Goal: Find specific page/section: Find specific page/section

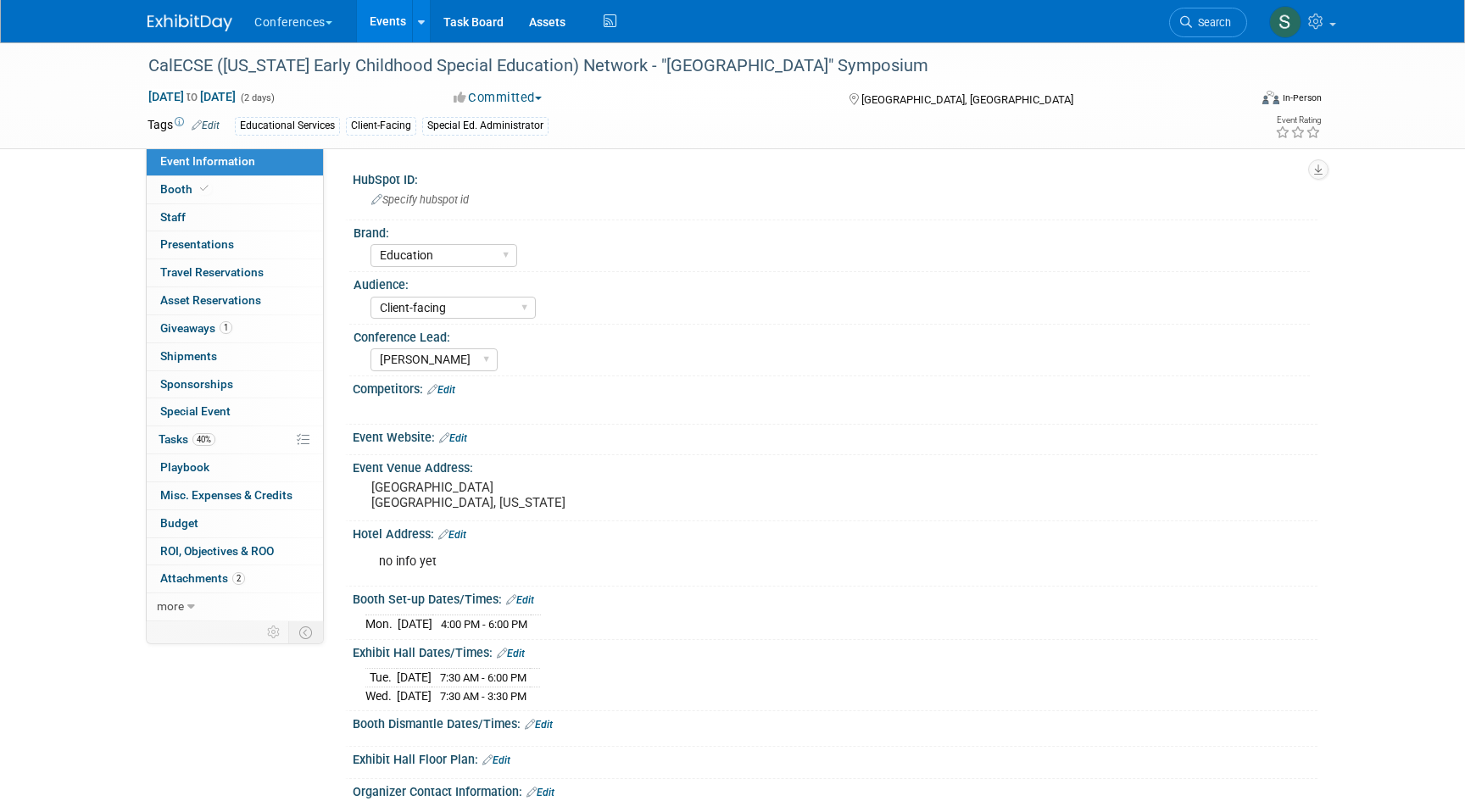
select select "Education"
select select "Client-facing"
select select "[PERSON_NAME]"
click at [1194, 22] on span "Search" at bounding box center [1211, 22] width 39 height 13
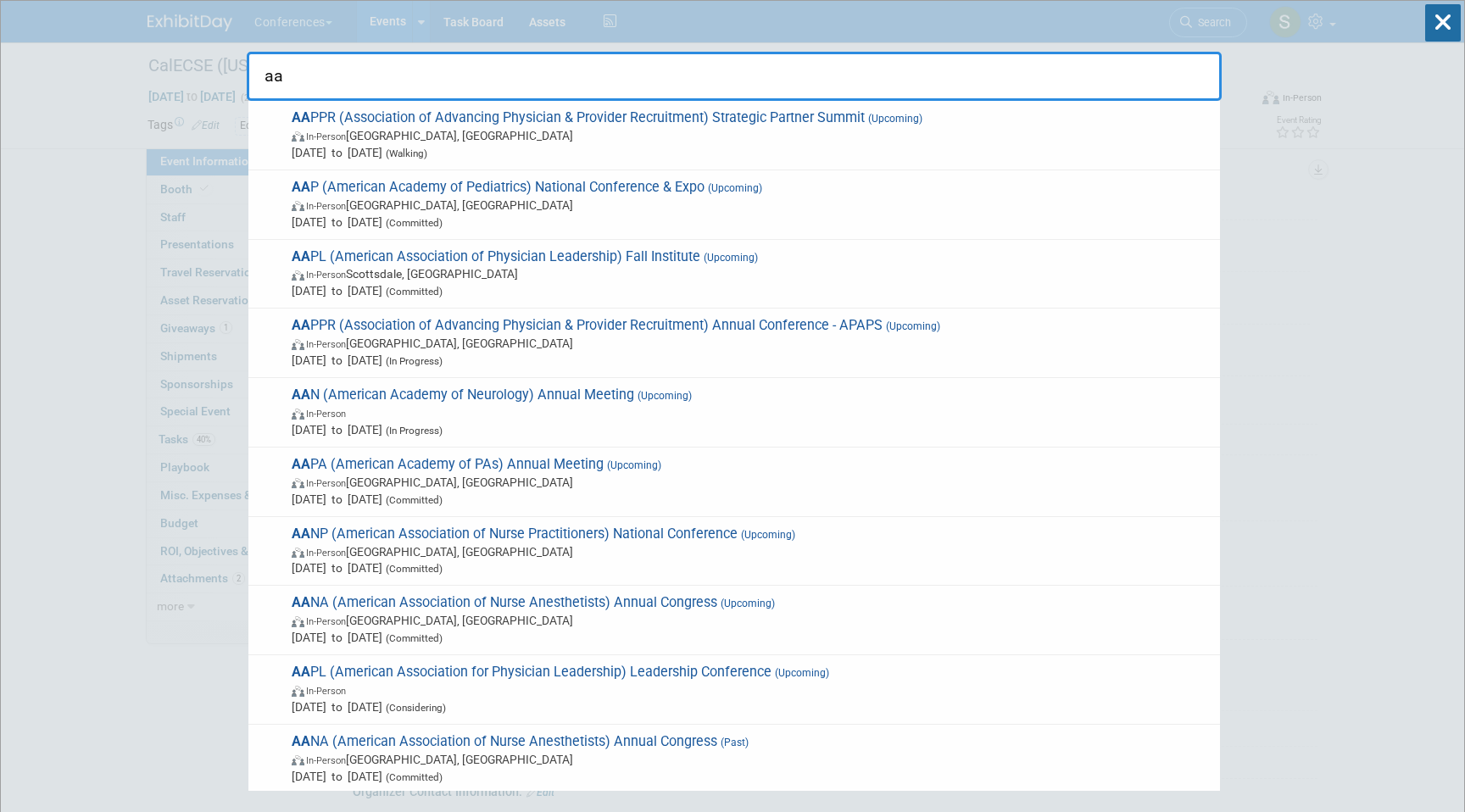
type input "a"
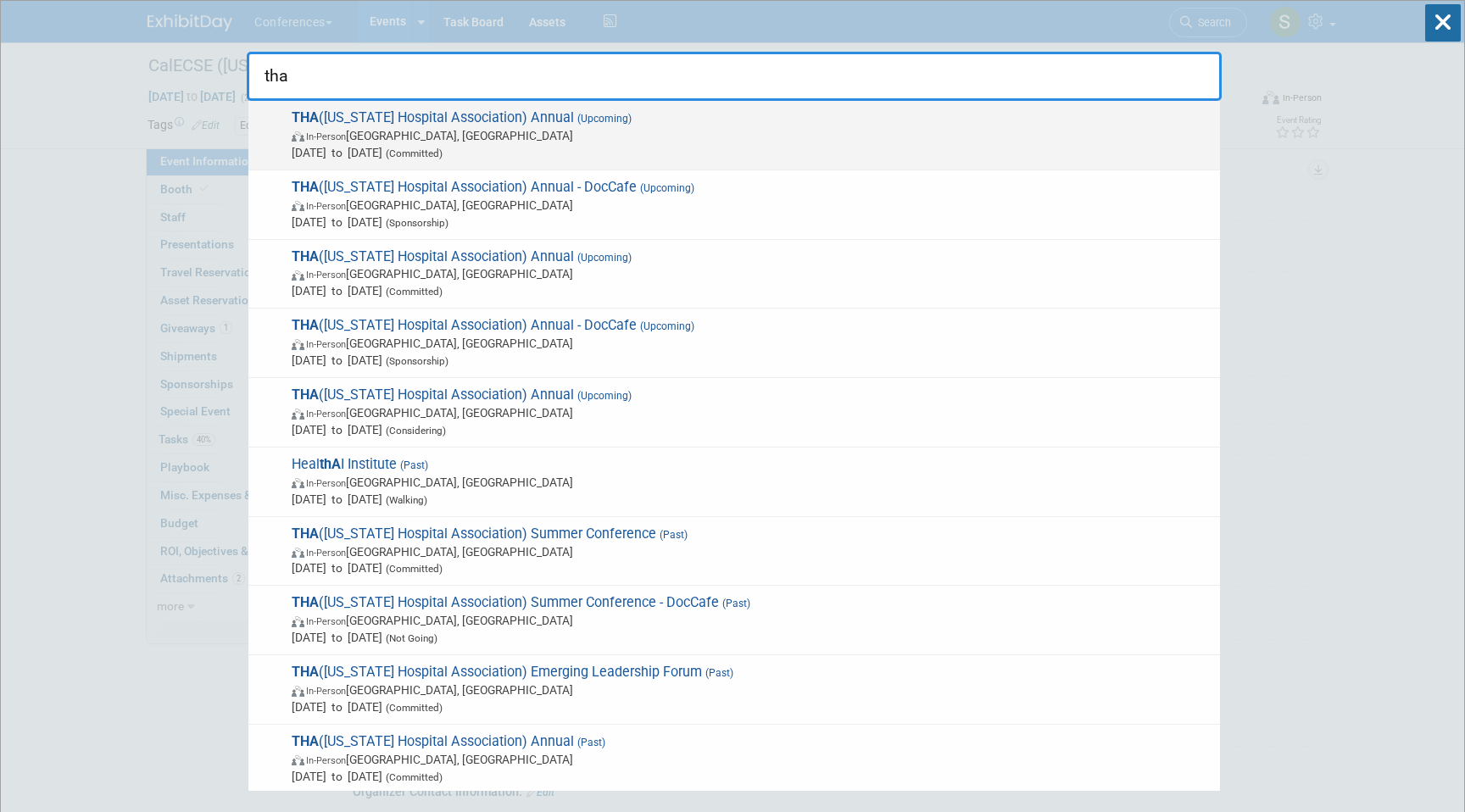
type input "tha"
click at [353, 131] on span "In-Person [GEOGRAPHIC_DATA], [GEOGRAPHIC_DATA]" at bounding box center [751, 135] width 920 height 17
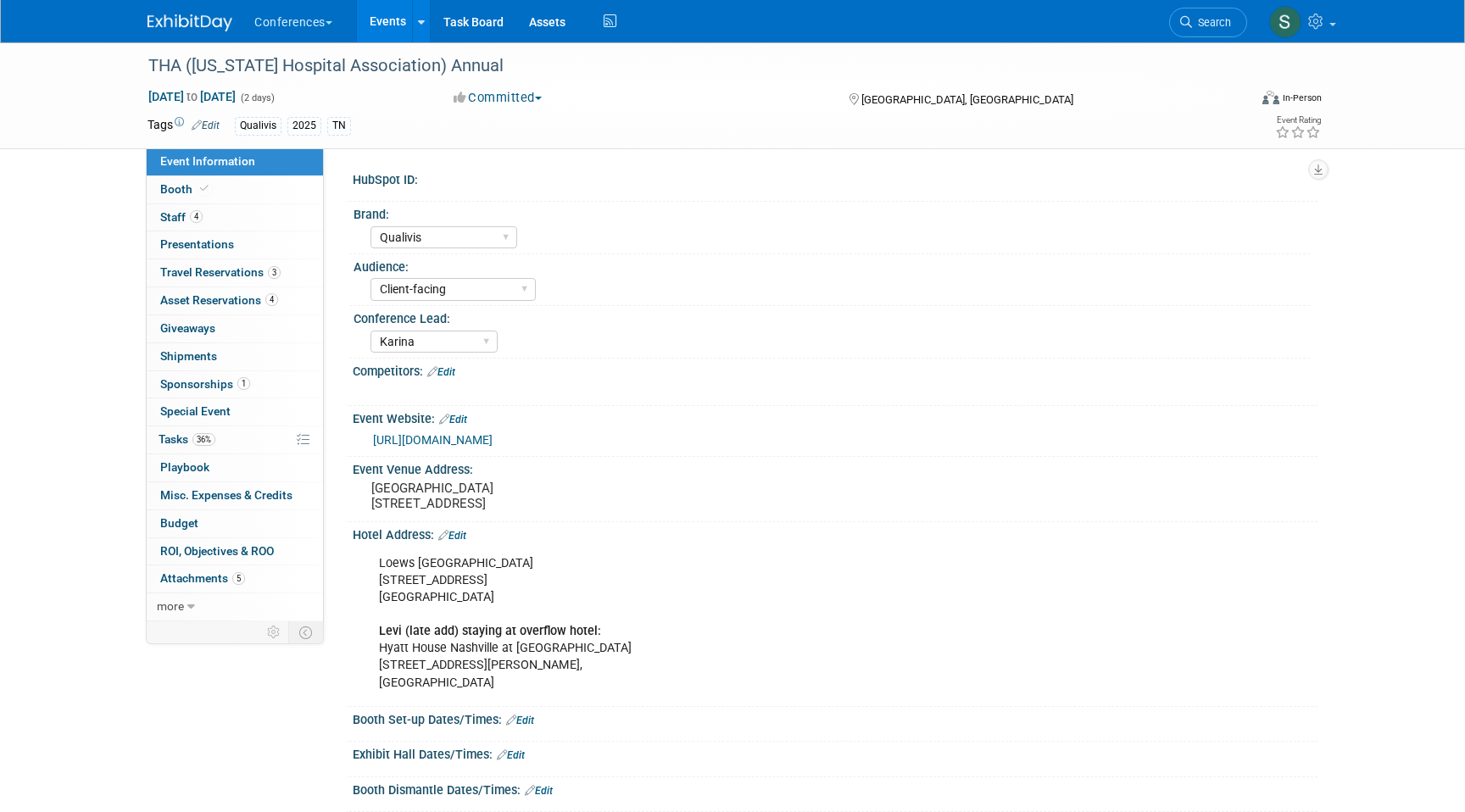
select select "Qualivis"
select select "Client-facing"
select select "Karina"
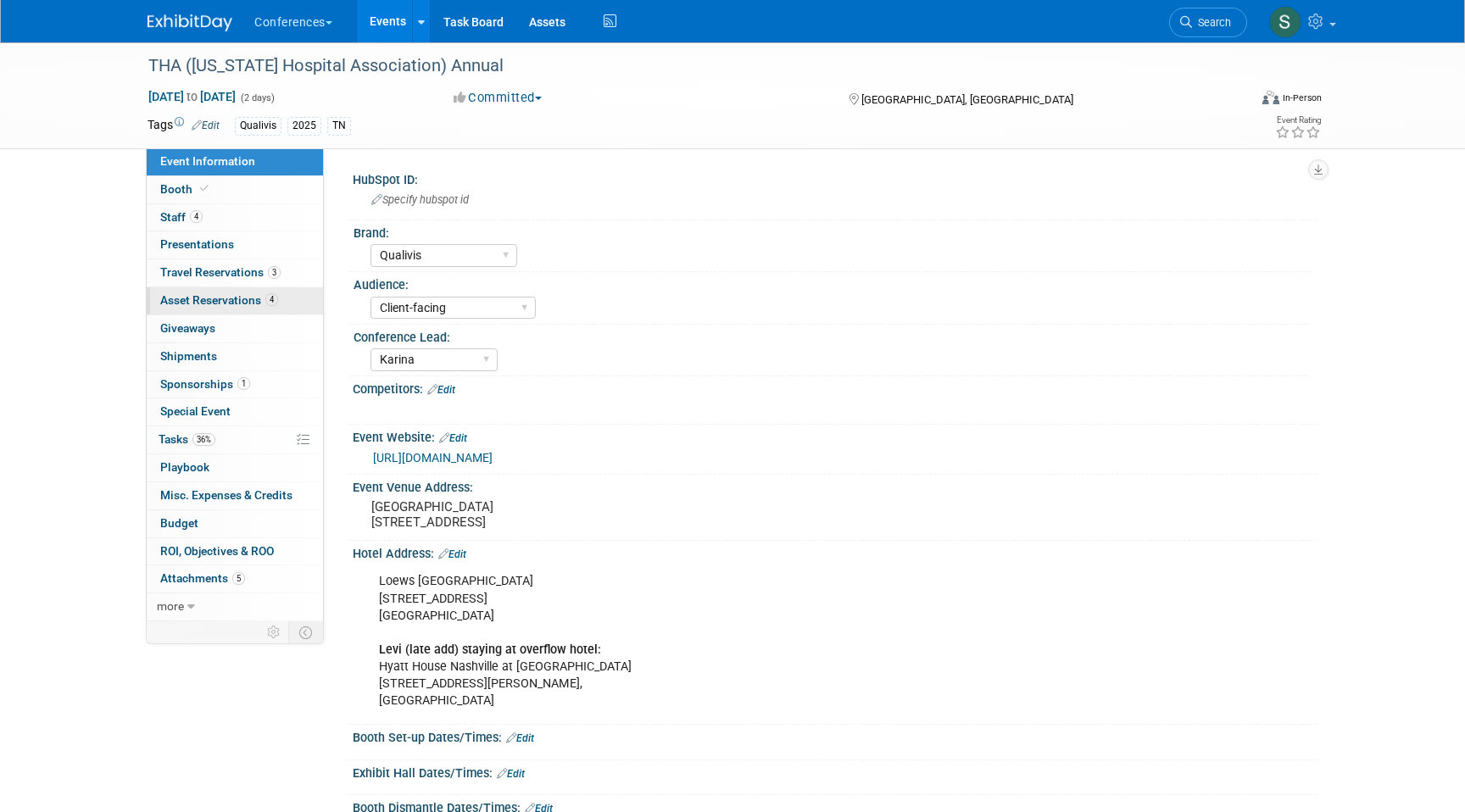
click at [269, 293] on span "Asset Reservations 4" at bounding box center [219, 299] width 118 height 13
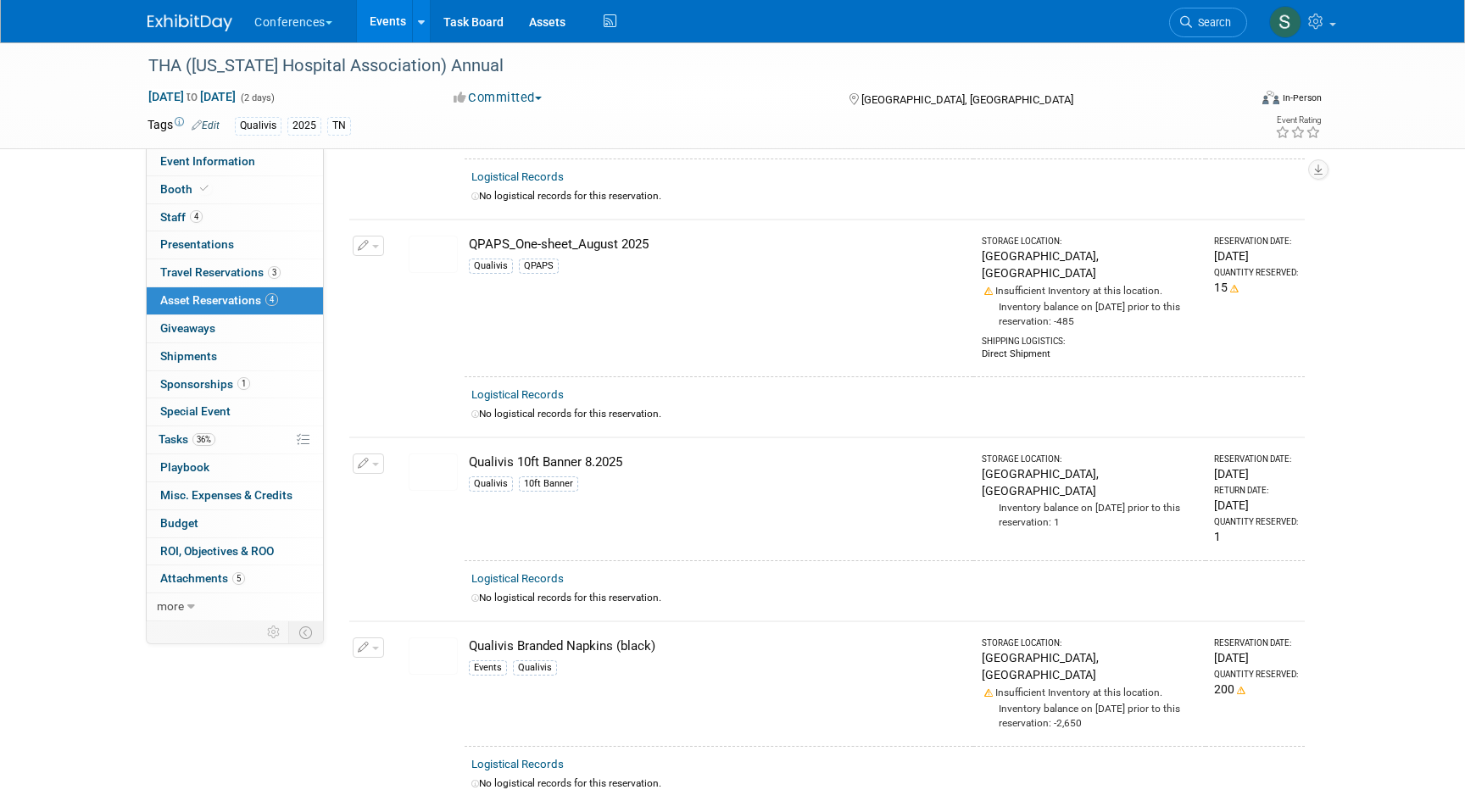
scroll to position [201, 0]
click at [1196, 22] on span "Search" at bounding box center [1211, 22] width 39 height 13
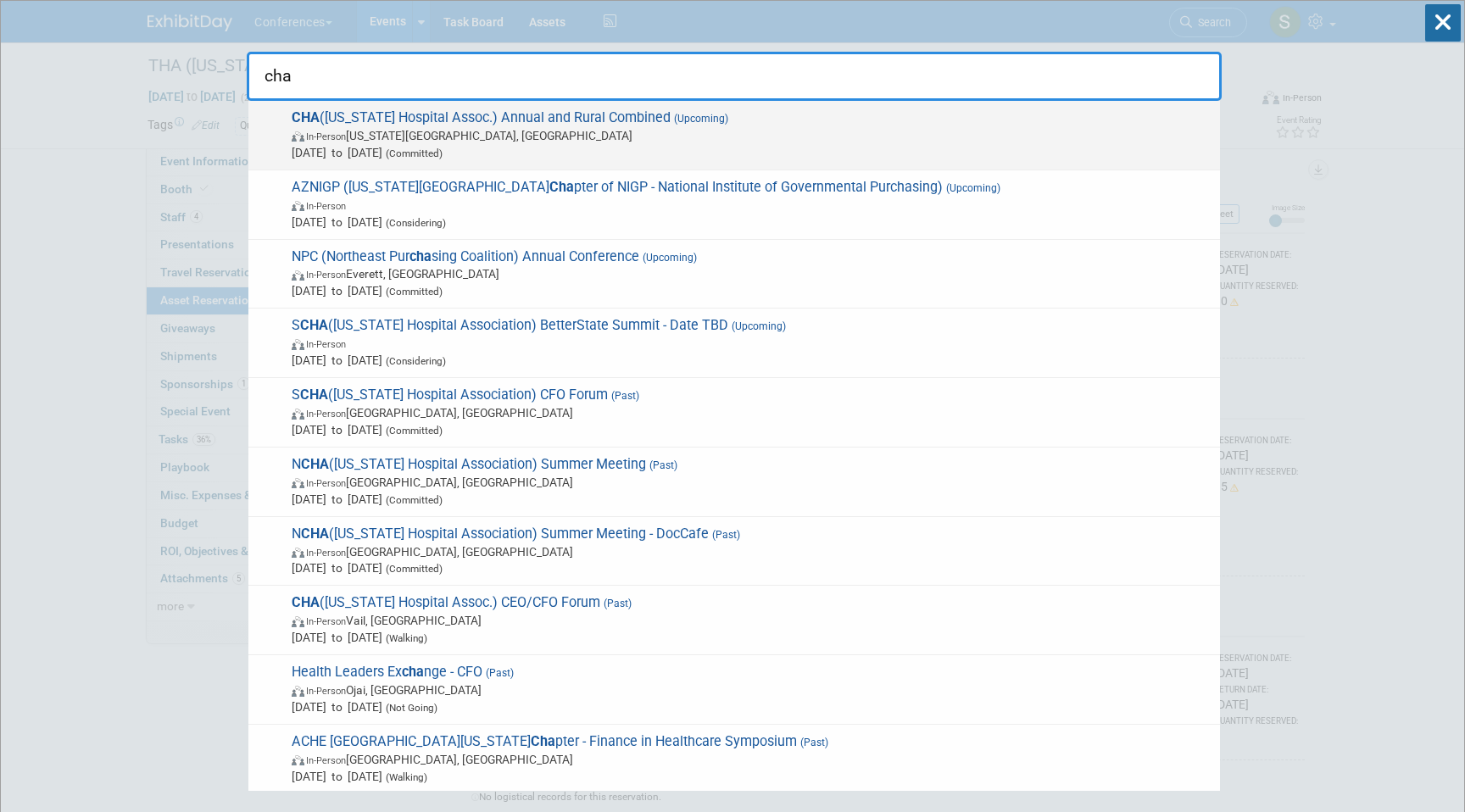
type input "cha"
click at [583, 144] on span "Sep 24, 2025 to Sep 26, 2025 (Committed)" at bounding box center [751, 152] width 920 height 17
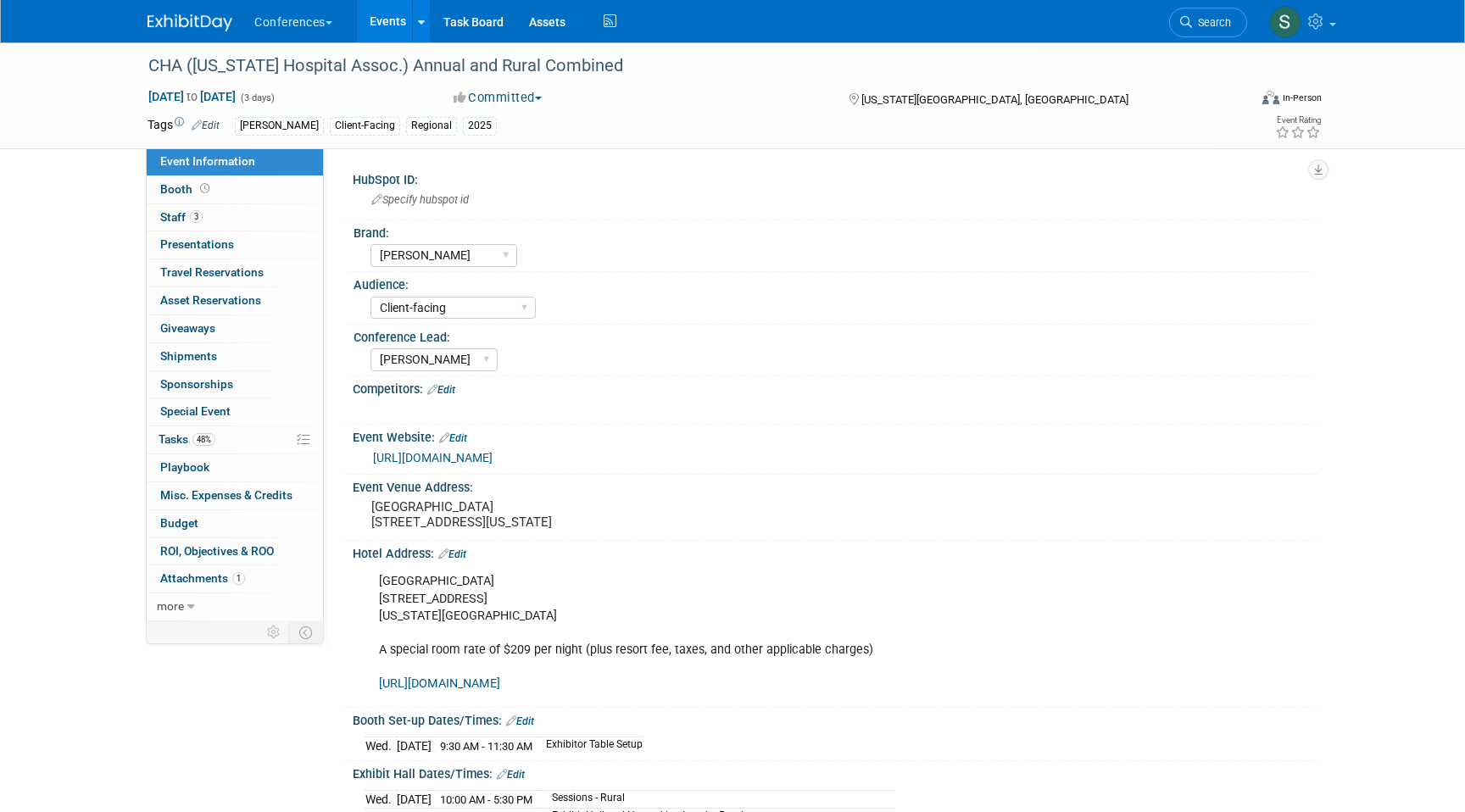
select select "[PERSON_NAME]"
select select "Client-facing"
select select "[PERSON_NAME]"
click at [272, 221] on link "3 Staff 3" at bounding box center [235, 218] width 176 height 27
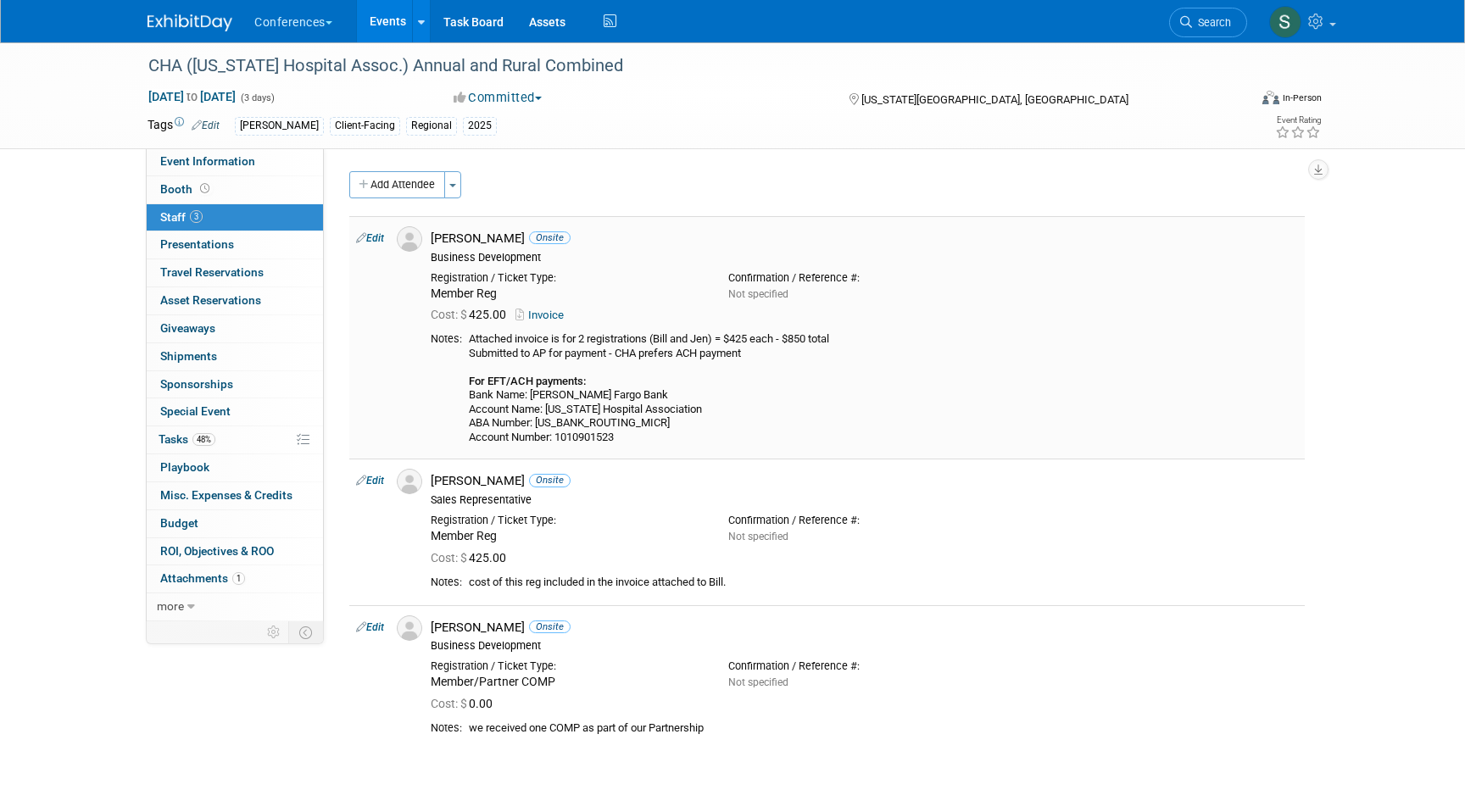
scroll to position [19, 0]
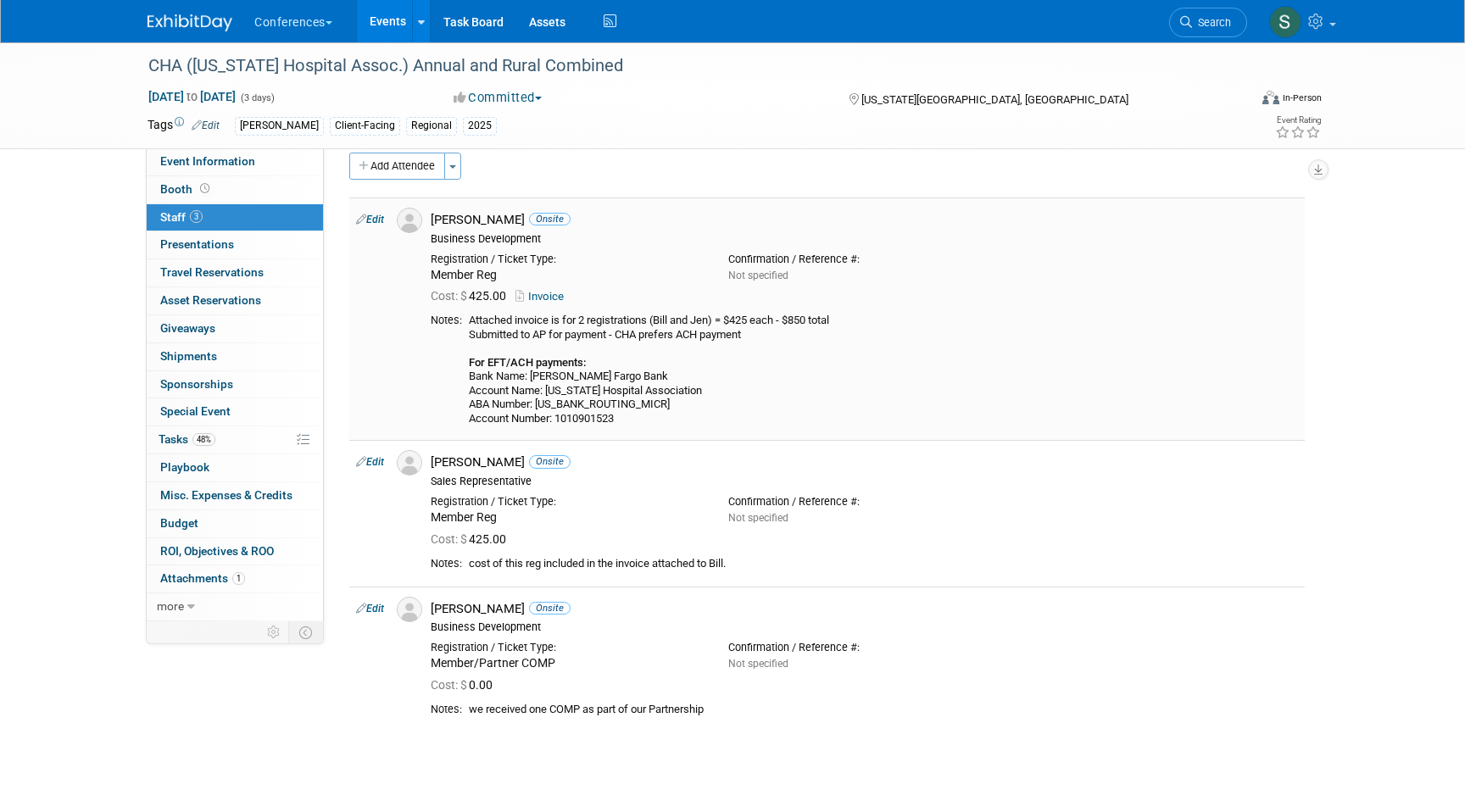
click at [553, 297] on link "Invoice" at bounding box center [542, 296] width 55 height 13
